Goal: Check status

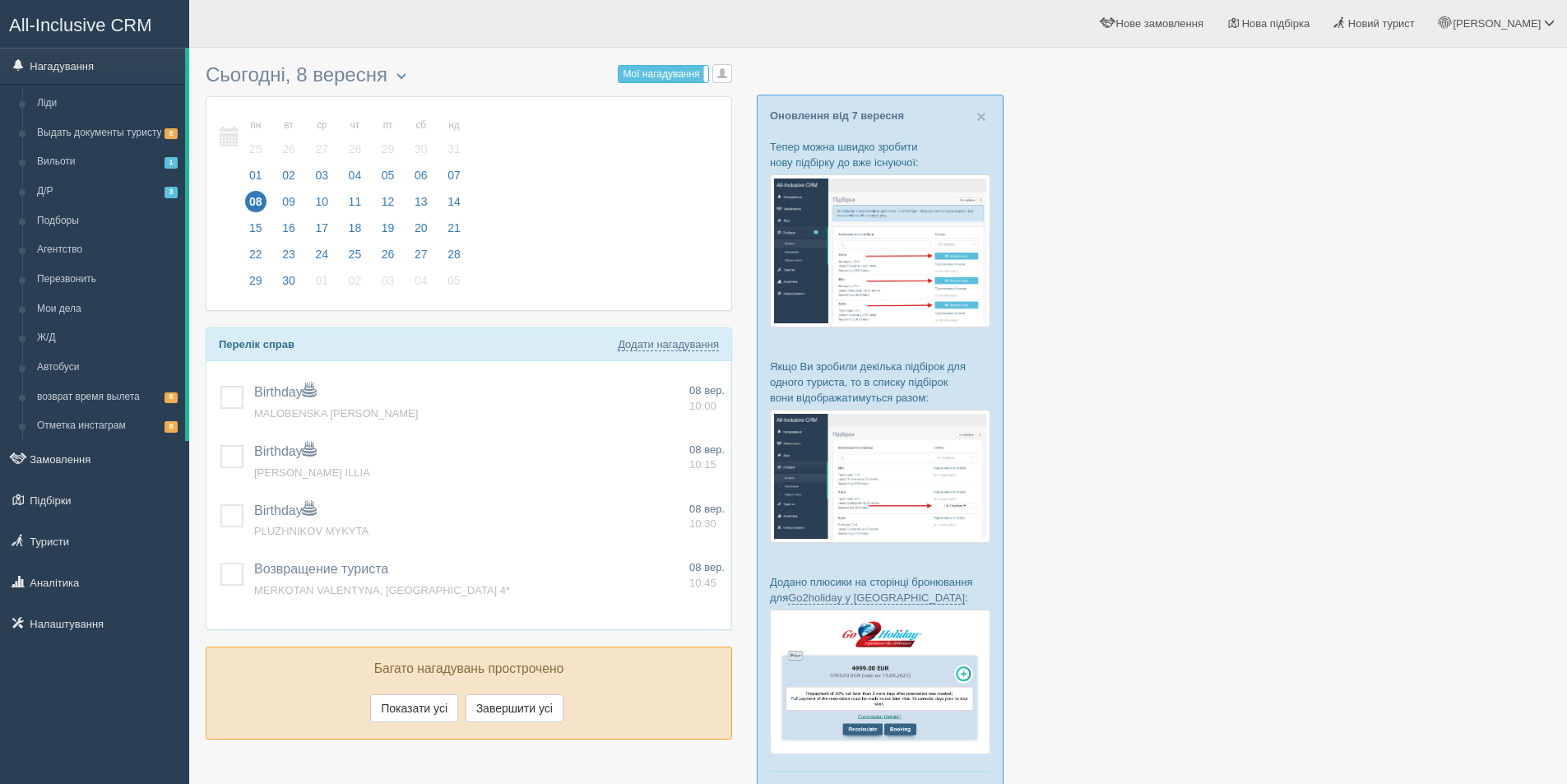
click at [1502, 245] on div at bounding box center [878, 444] width 1345 height 777
click at [98, 172] on link "Вильоти 1" at bounding box center [108, 162] width 155 height 30
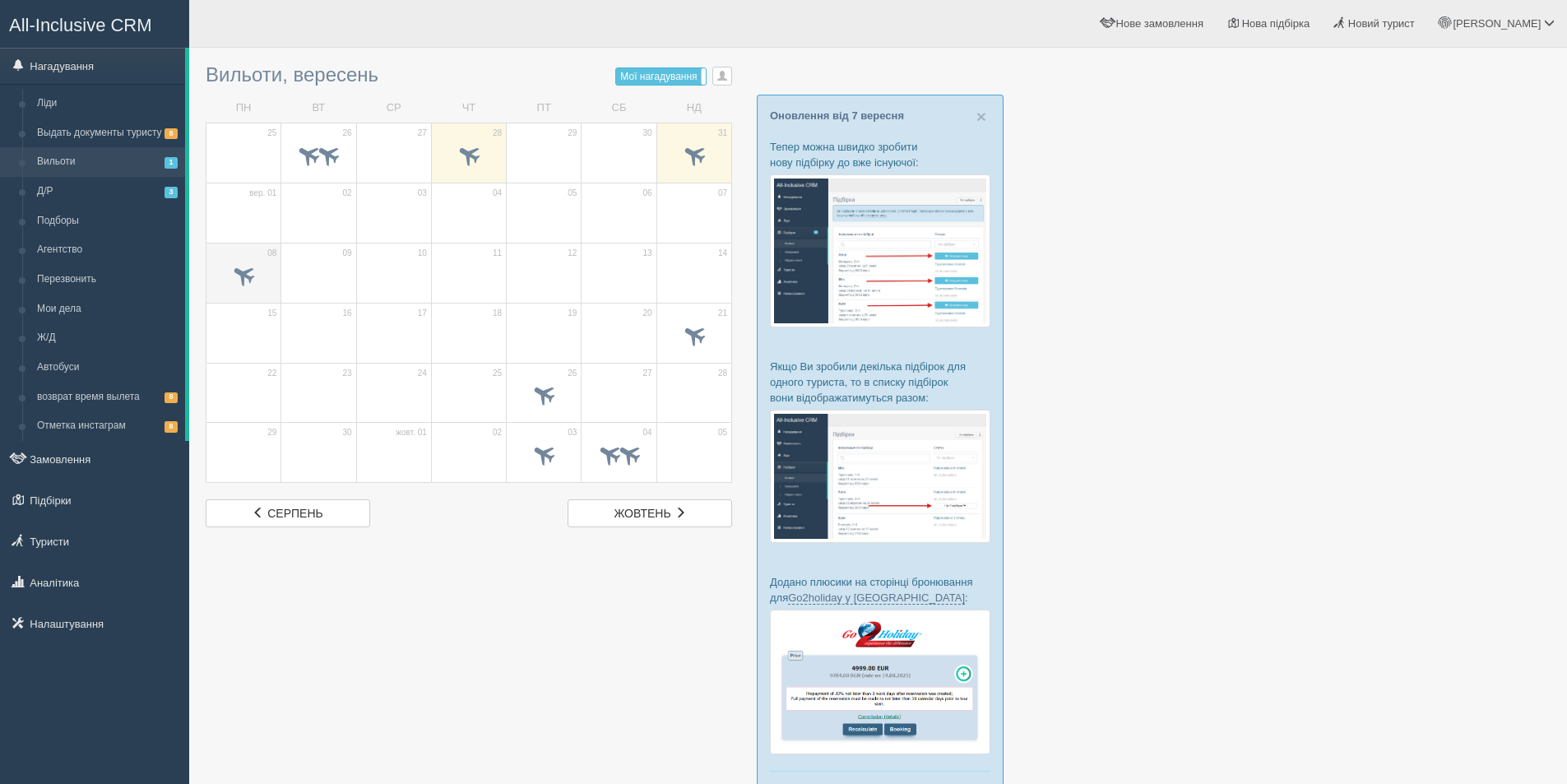
click at [249, 281] on span at bounding box center [244, 274] width 27 height 27
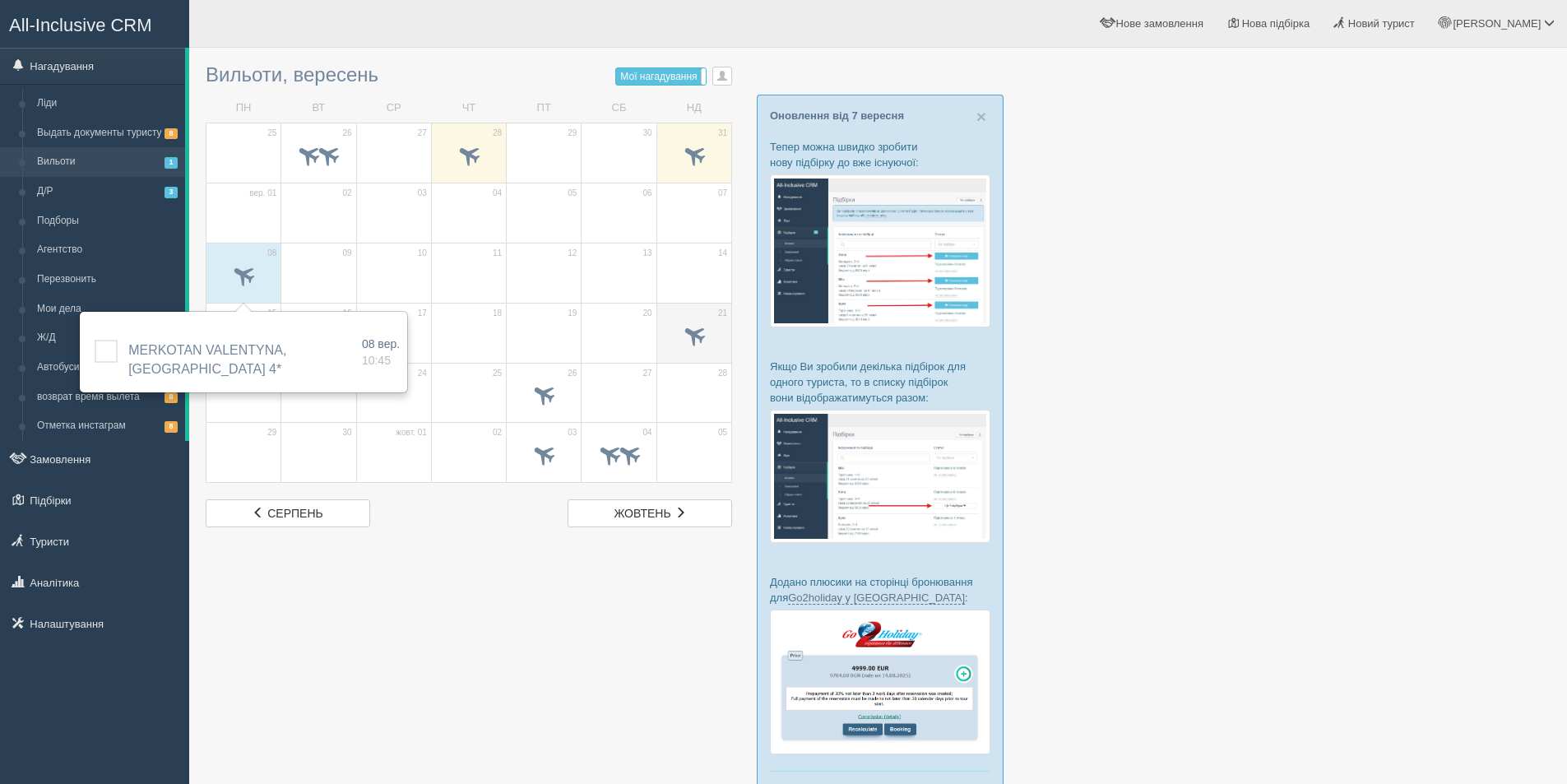
click at [690, 334] on span at bounding box center [693, 334] width 27 height 27
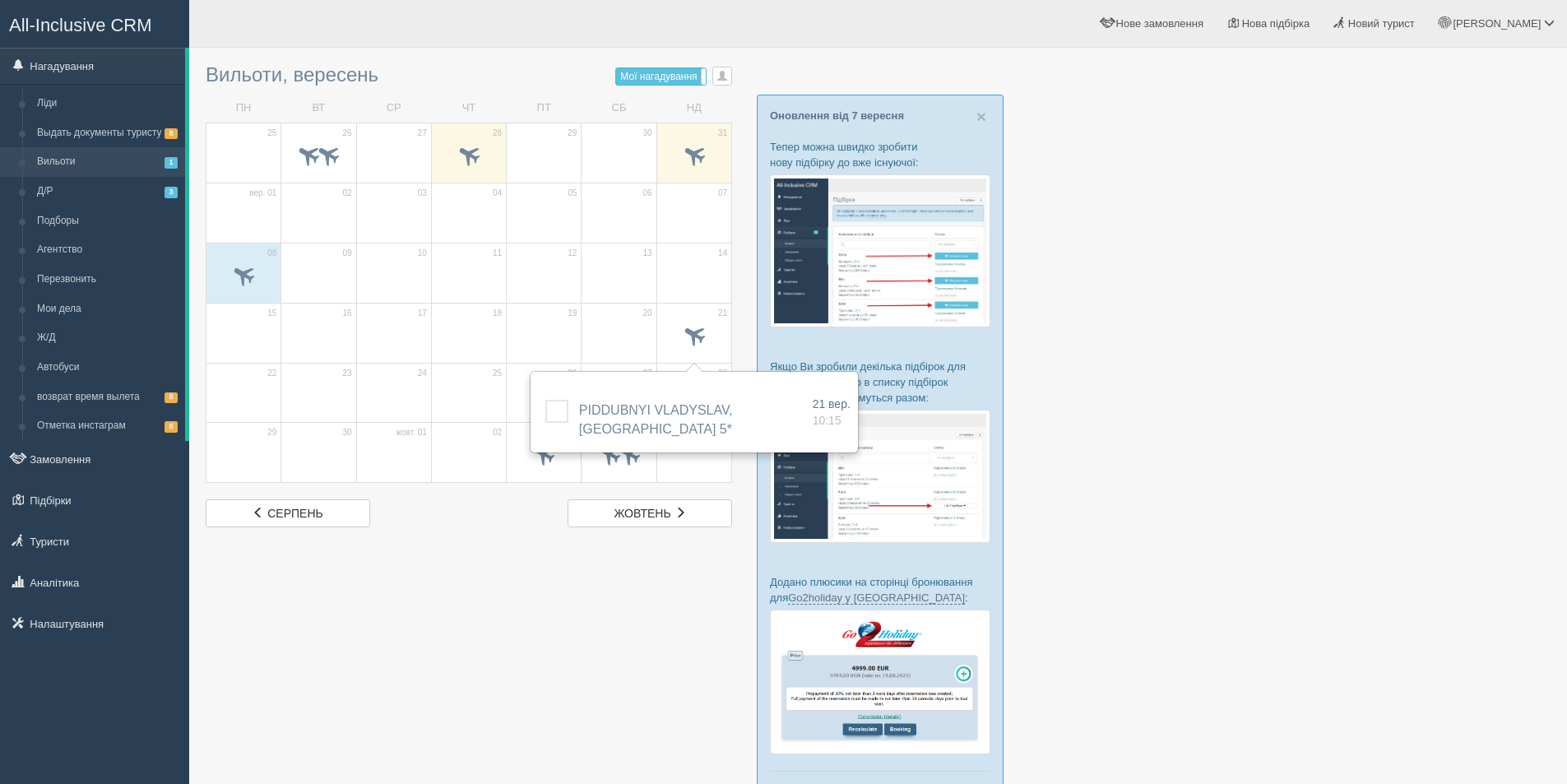
click at [1321, 333] on div at bounding box center [878, 444] width 1345 height 777
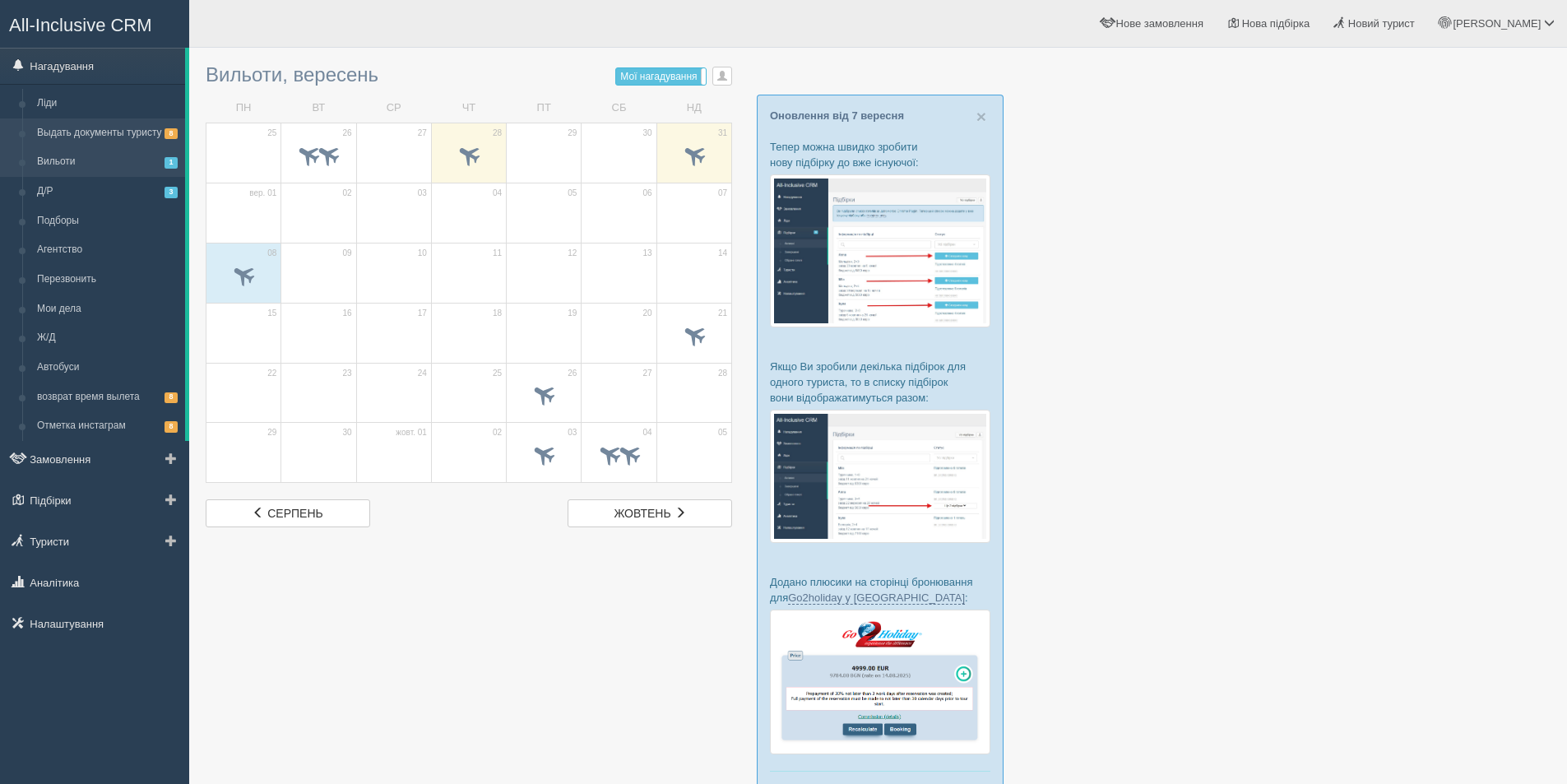
click at [96, 142] on link "Выдать документы туристу 8" at bounding box center [108, 133] width 155 height 30
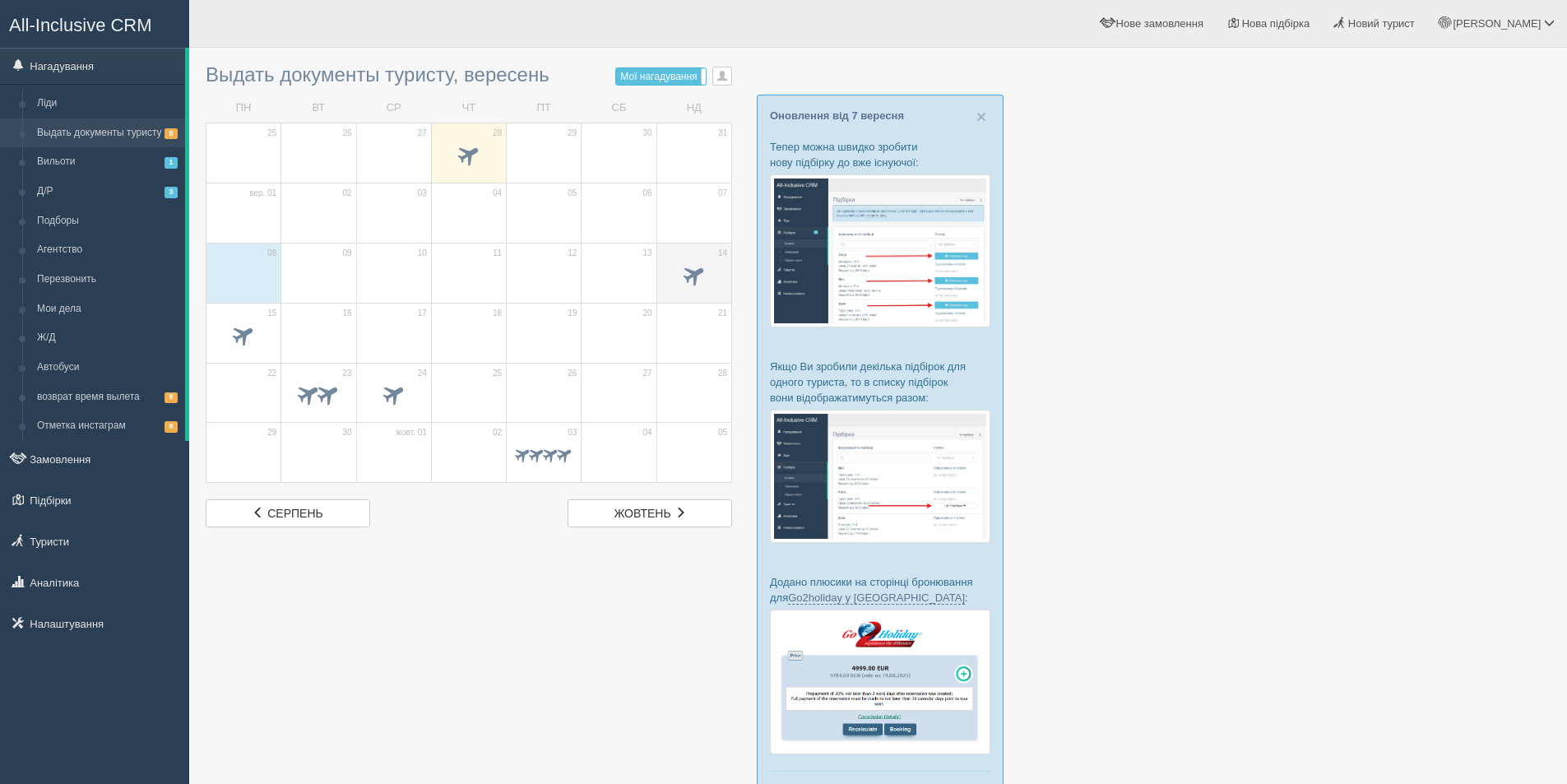
click at [688, 266] on span at bounding box center [693, 277] width 57 height 28
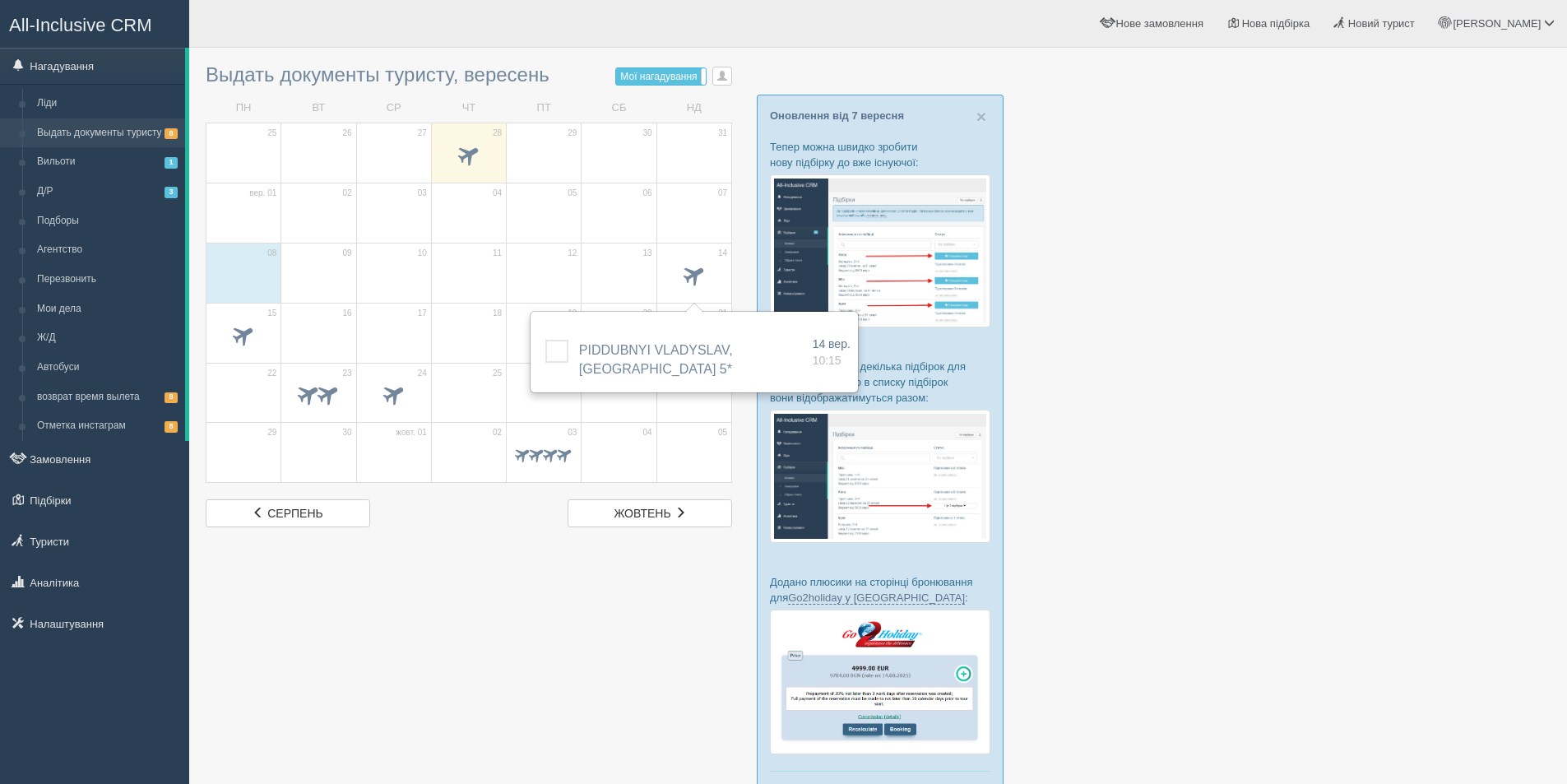
click at [1215, 342] on div at bounding box center [878, 444] width 1345 height 777
